Goal: Task Accomplishment & Management: Manage account settings

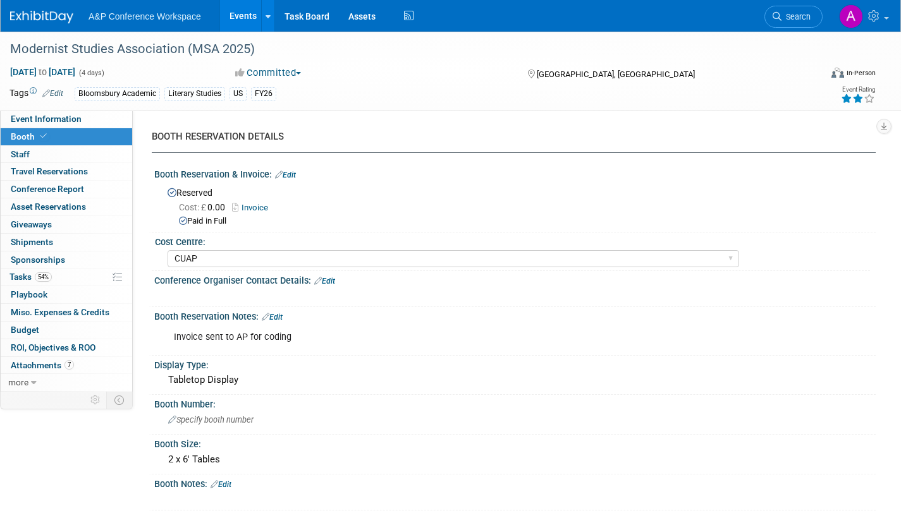
select select "CUAP"
click at [799, 20] on span "Search" at bounding box center [795, 16] width 29 height 9
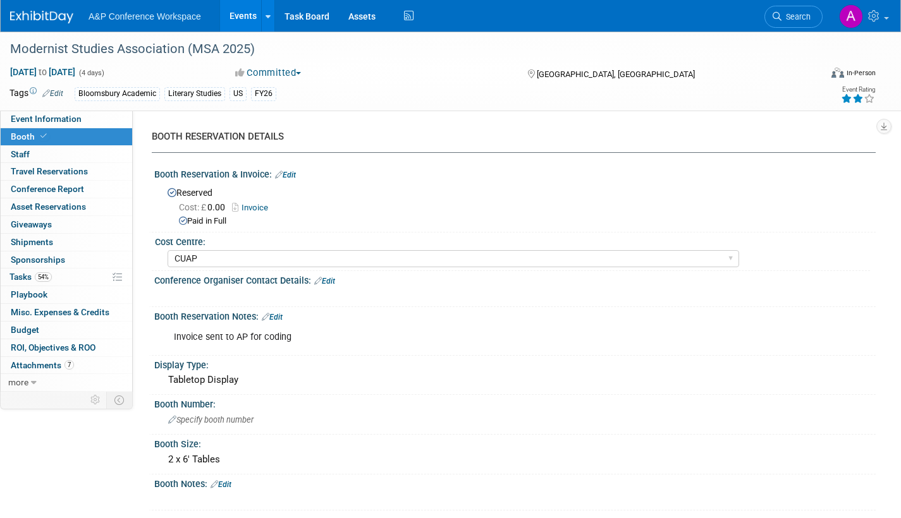
click at [806, 14] on span "Search" at bounding box center [795, 16] width 29 height 9
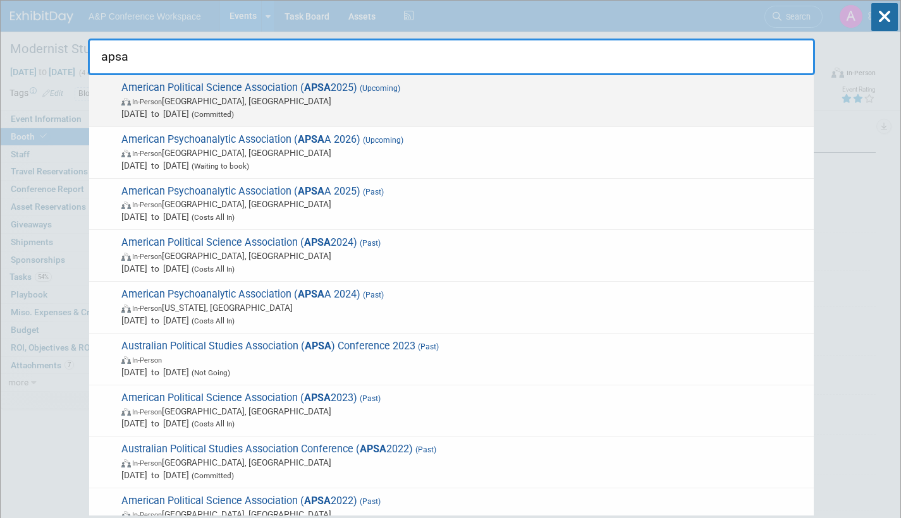
type input "apsa"
click at [303, 99] on span "In-Person [GEOGRAPHIC_DATA], [GEOGRAPHIC_DATA]" at bounding box center [464, 101] width 686 height 13
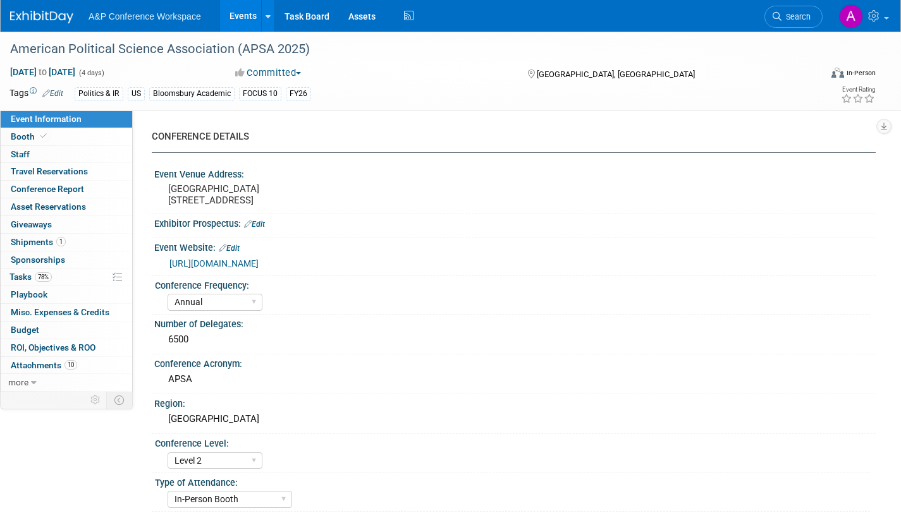
select select "Annual"
select select "Level 2"
select select "In-Person Booth"
select select "Politics & International Relations"
select select "Bloomsbury Academic"
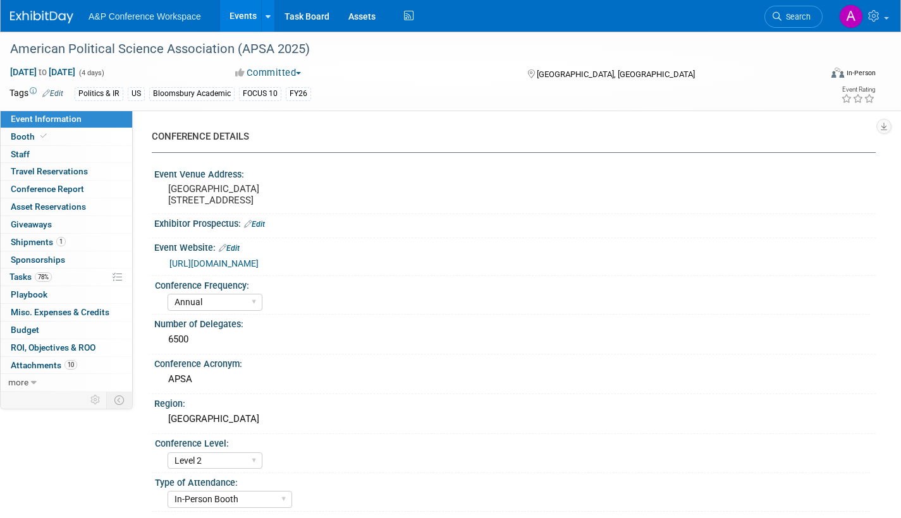
select select "[PERSON_NAME]"
select select "Networking/Commissioning"
click at [14, 279] on span "Tasks 78%" at bounding box center [30, 277] width 42 height 10
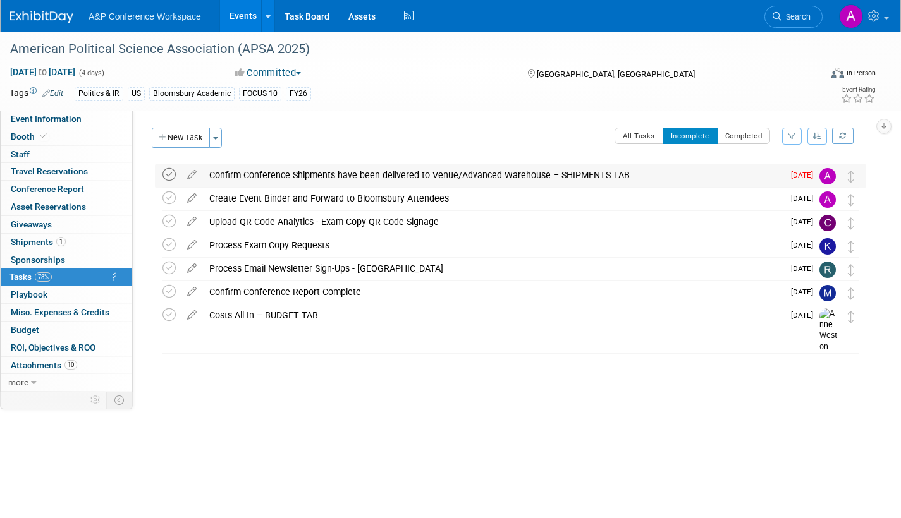
click at [167, 174] on icon at bounding box center [168, 174] width 13 height 13
